Goal: Navigation & Orientation: Find specific page/section

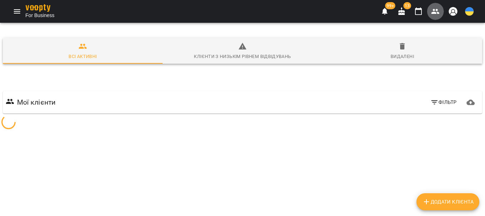
click at [437, 12] on icon "button" at bounding box center [435, 11] width 9 height 9
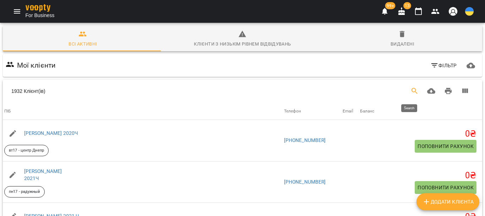
click at [411, 90] on icon "Search" at bounding box center [415, 91] width 9 height 9
click at [34, 88] on input "Search" at bounding box center [107, 87] width 169 height 11
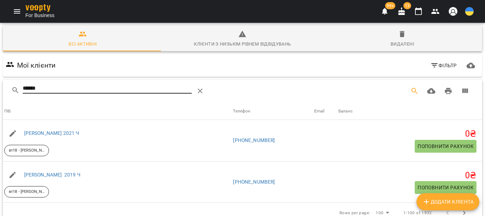
click at [70, 85] on input "******" at bounding box center [107, 87] width 169 height 11
type input "*"
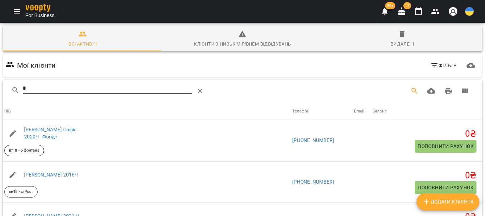
click at [55, 89] on input "*" at bounding box center [107, 87] width 169 height 11
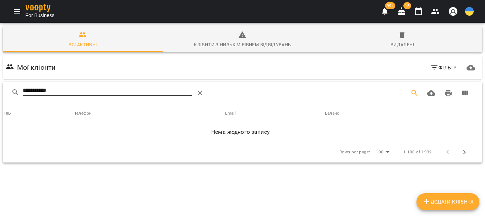
click at [65, 87] on input "**********" at bounding box center [107, 90] width 169 height 11
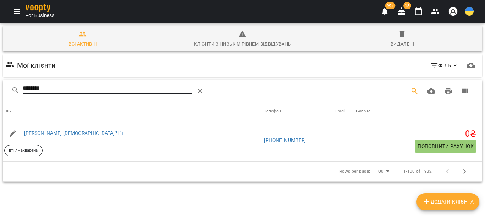
type input "********"
click at [19, 11] on icon "Menu" at bounding box center [17, 11] width 9 height 9
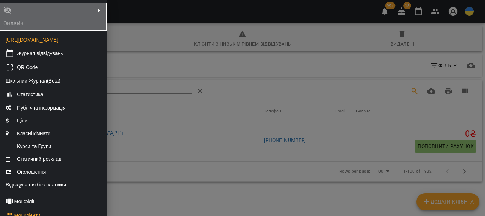
click at [55, 23] on div "Онлайн" at bounding box center [53, 16] width 100 height 21
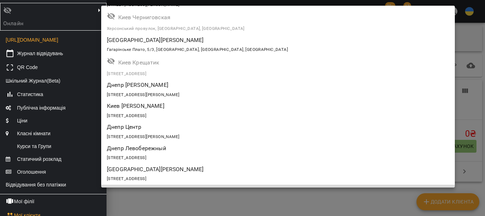
scroll to position [680, 0]
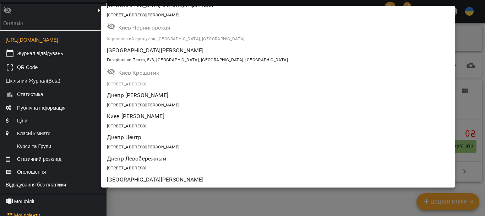
click at [176, 100] on div "[STREET_ADDRESS][PERSON_NAME]" at bounding box center [278, 104] width 342 height 10
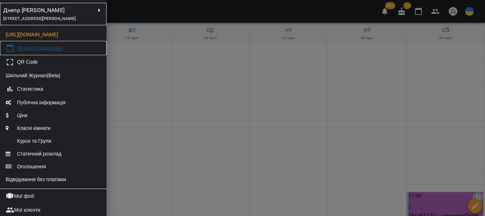
click at [56, 52] on span "Журнал відвідувань" at bounding box center [40, 47] width 46 height 7
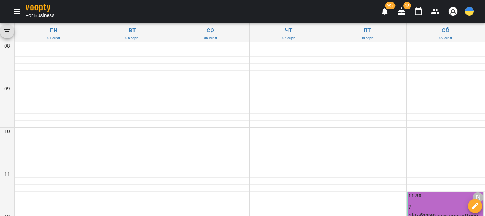
scroll to position [324, 0]
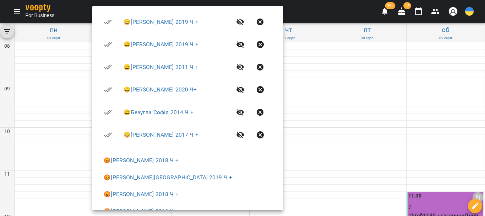
scroll to position [315, 0]
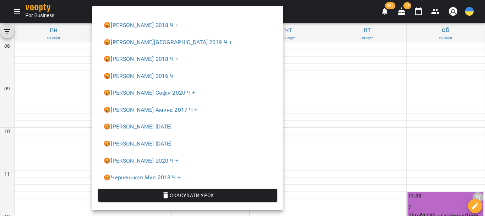
click at [76, 131] on div at bounding box center [242, 108] width 485 height 216
